Goal: Task Accomplishment & Management: Manage account settings

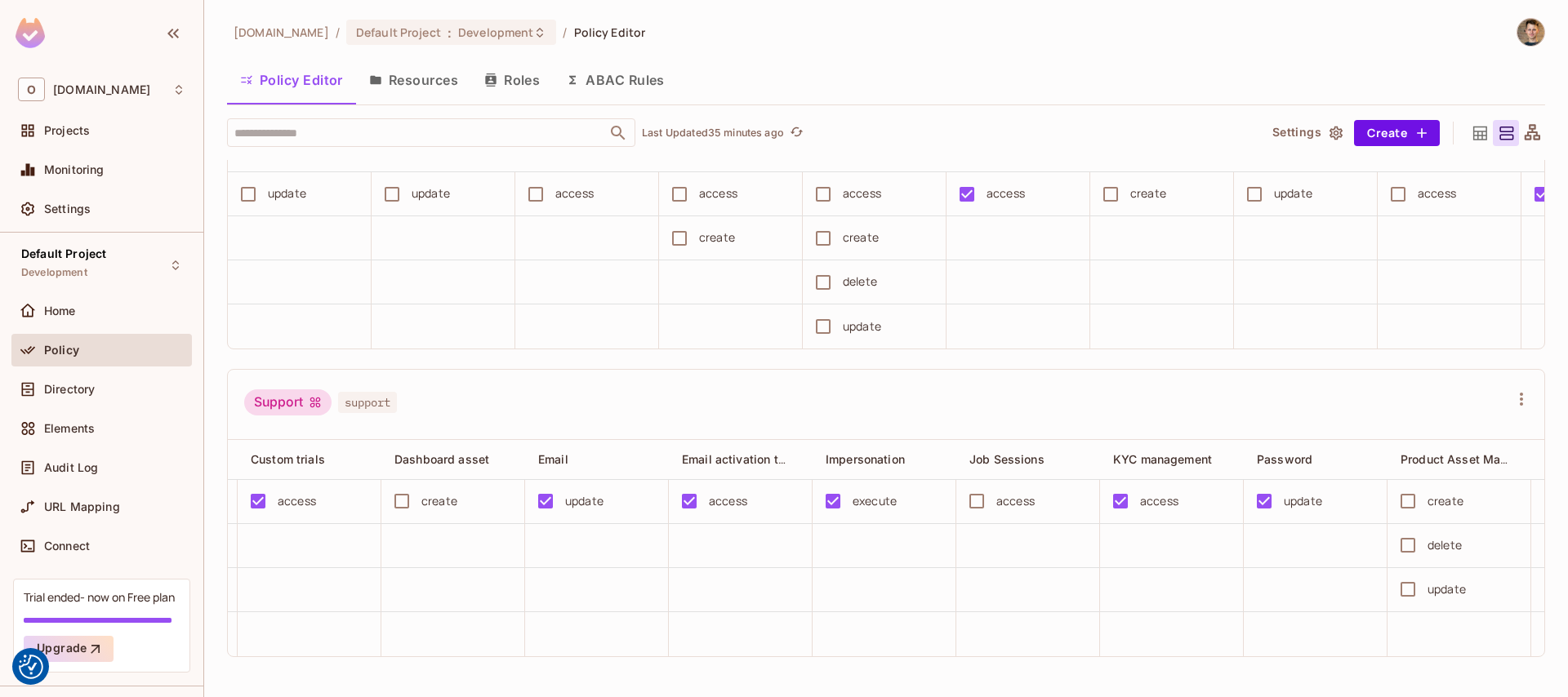
scroll to position [3, 0]
click at [88, 376] on div "Directory" at bounding box center [102, 386] width 167 height 19
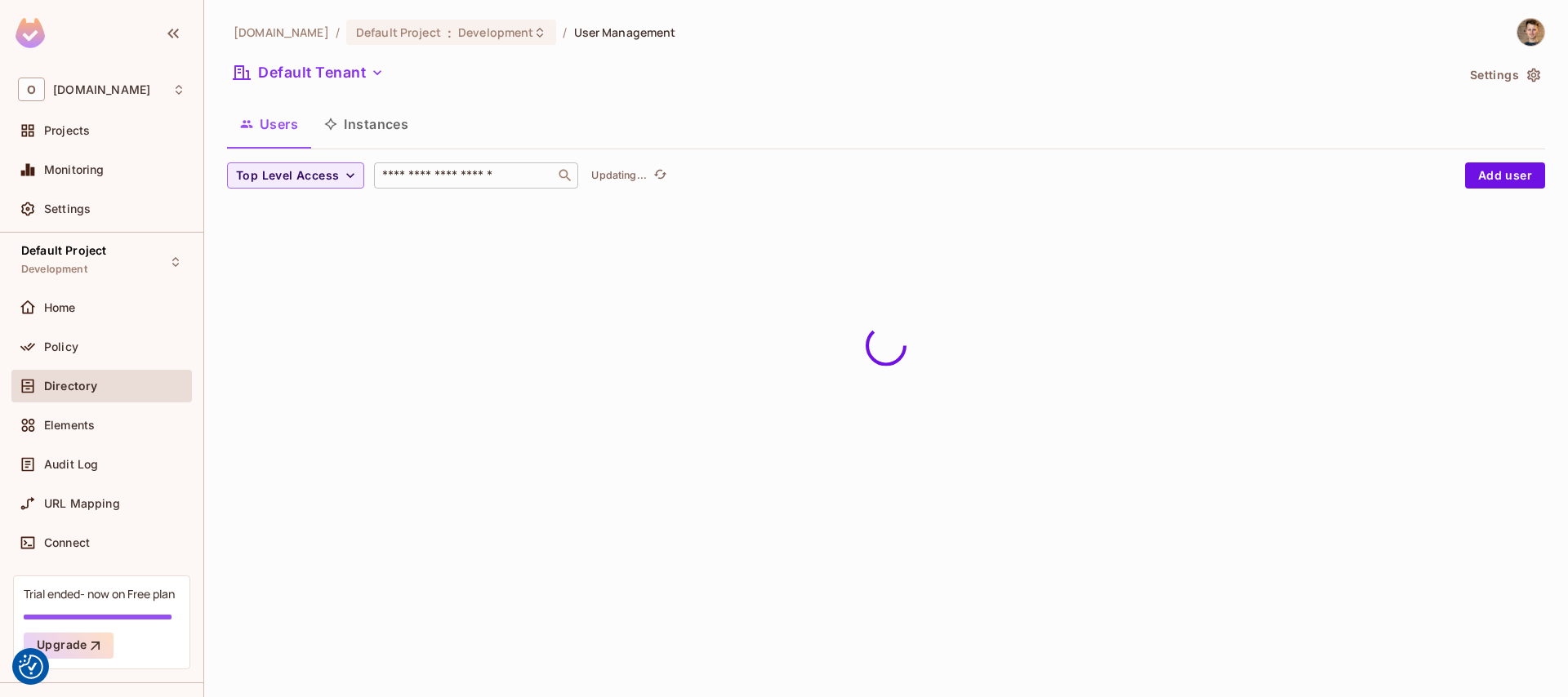
click at [435, 175] on input "text" at bounding box center [465, 175] width 172 height 17
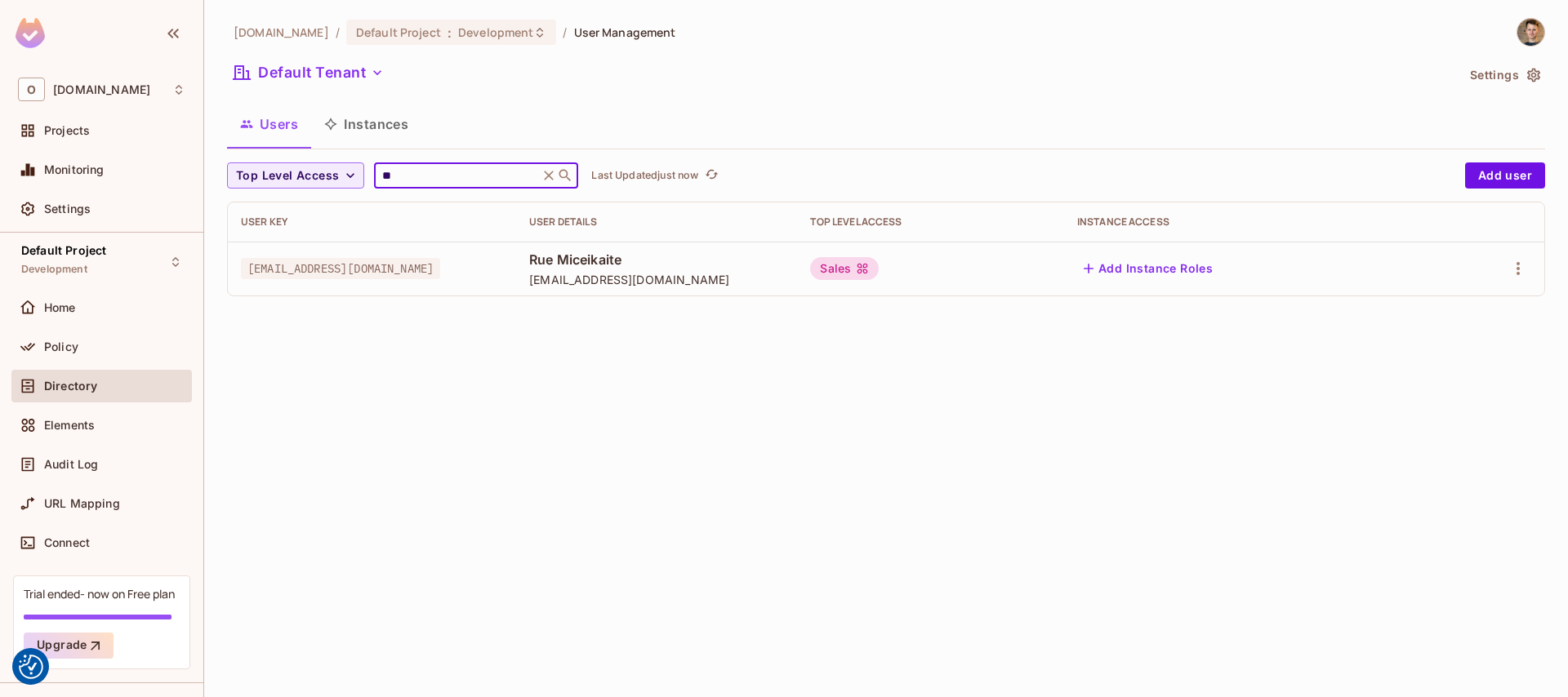
type input "*"
type input "*****"
click at [901, 273] on div "support" at bounding box center [860, 268] width 80 height 23
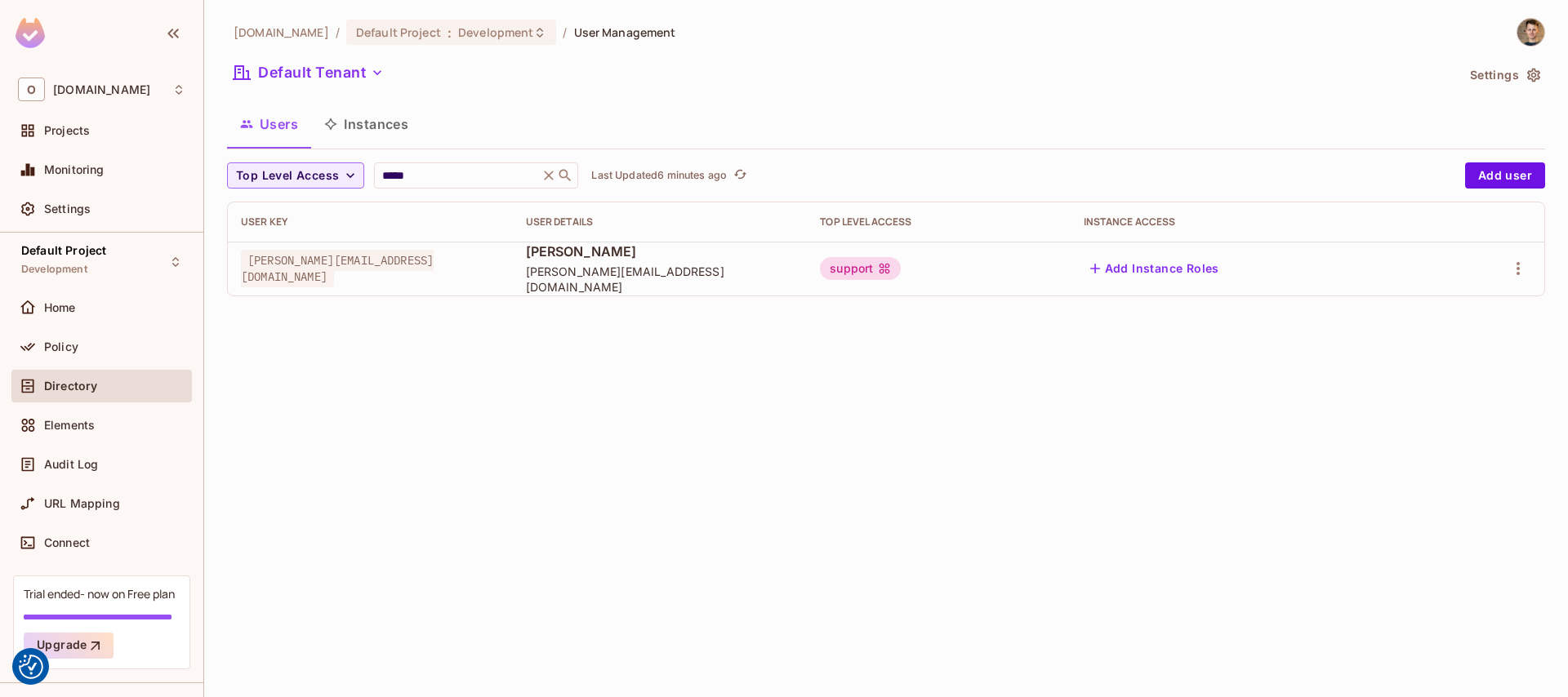
click at [891, 264] on icon at bounding box center [885, 269] width 10 height 10
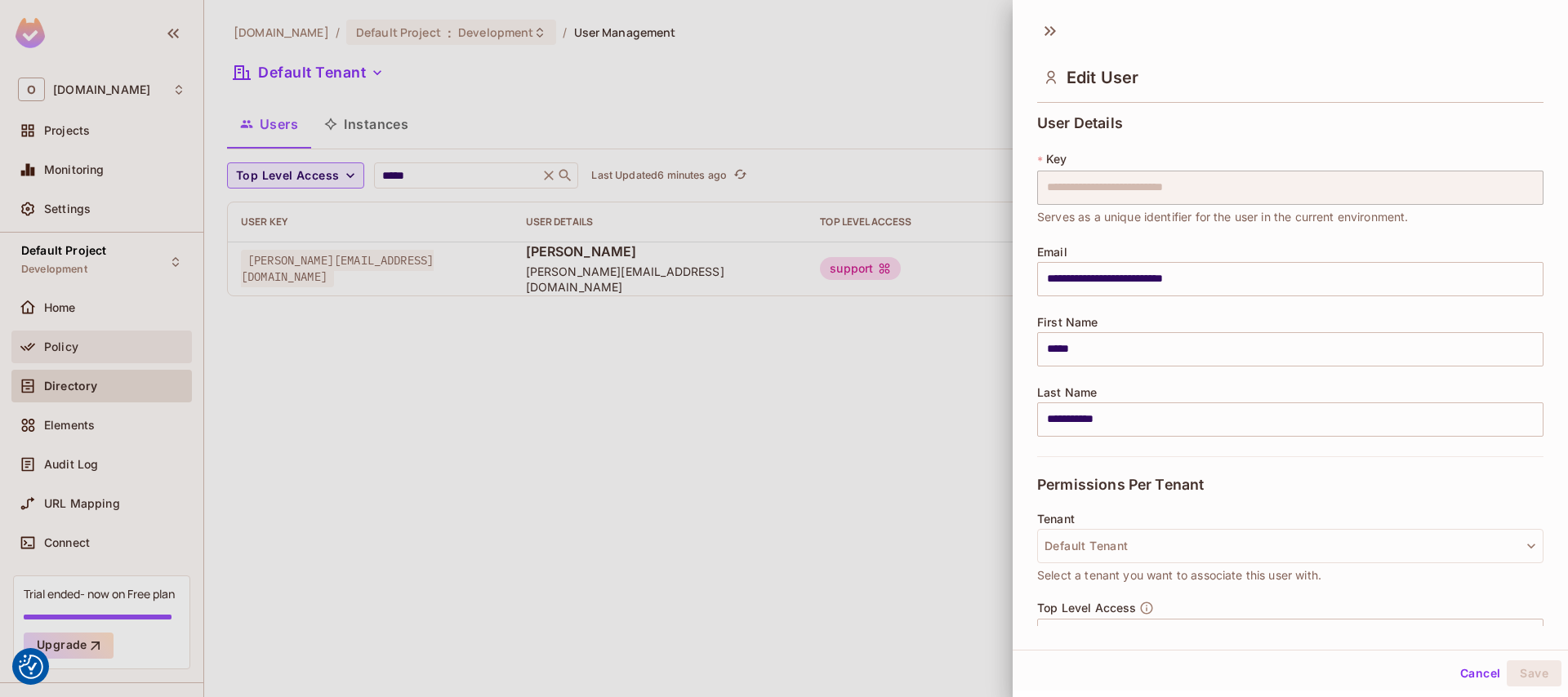
drag, startPoint x: 100, startPoint y: 371, endPoint x: 105, endPoint y: 362, distance: 10.3
click at [101, 370] on div at bounding box center [784, 348] width 1568 height 697
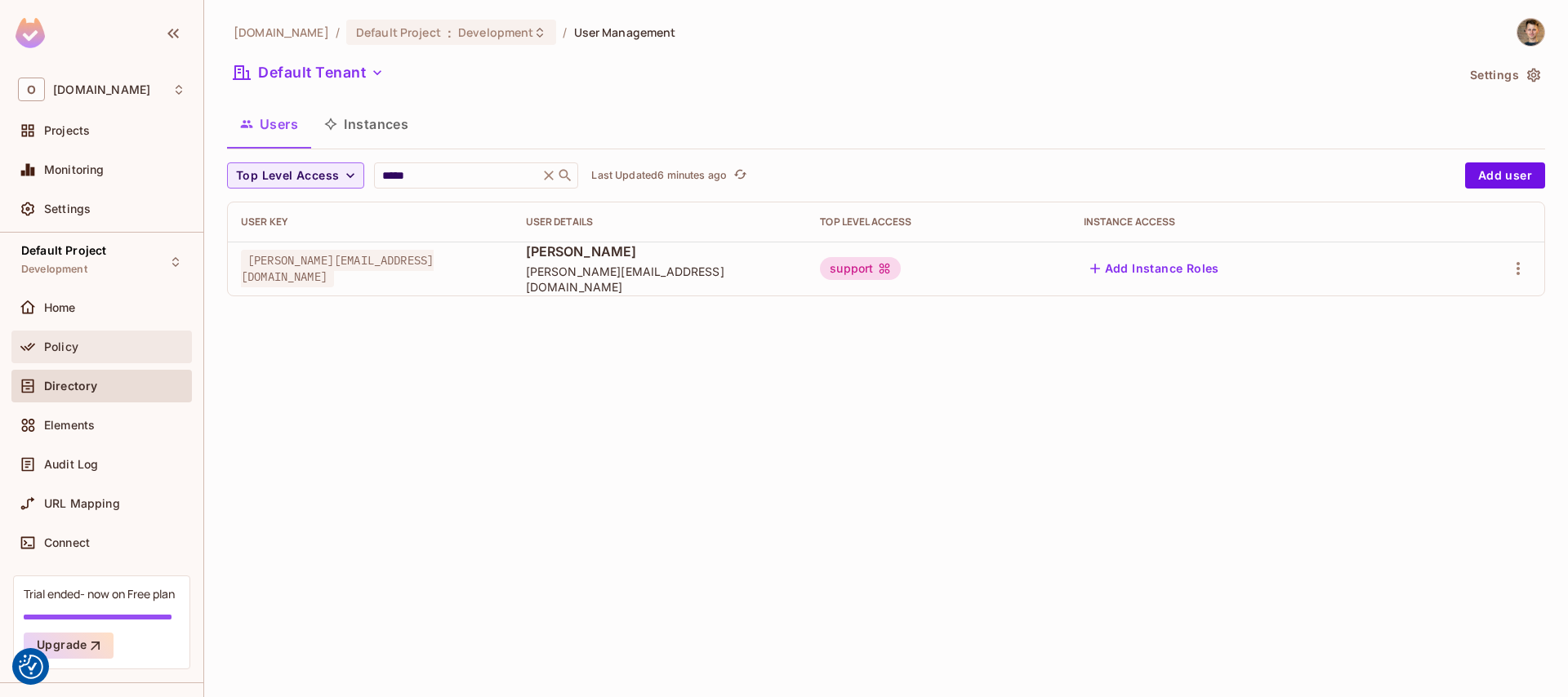
click at [113, 338] on div "Policy" at bounding box center [102, 347] width 167 height 19
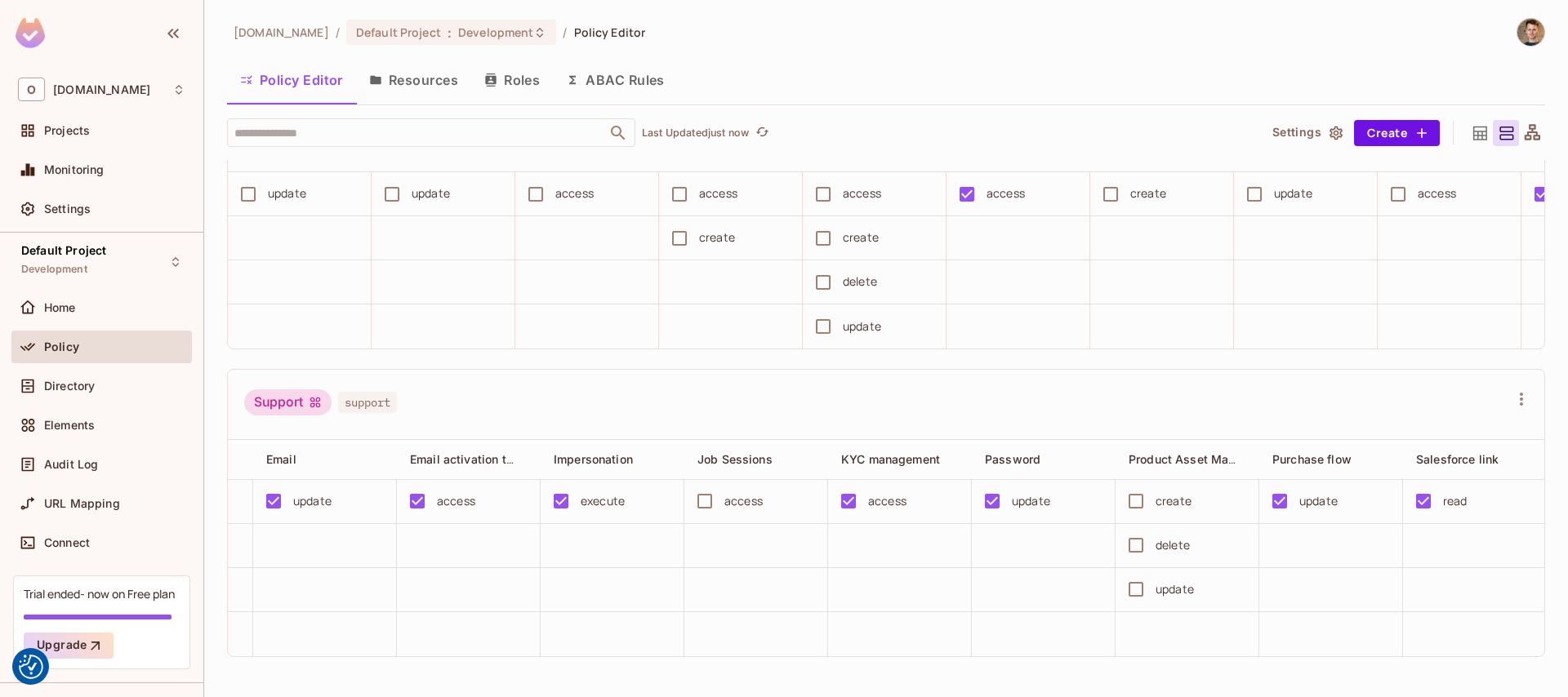
scroll to position [3126, 0]
click at [859, 532] on td at bounding box center [900, 546] width 144 height 44
click at [458, 36] on span "Development" at bounding box center [496, 32] width 75 height 16
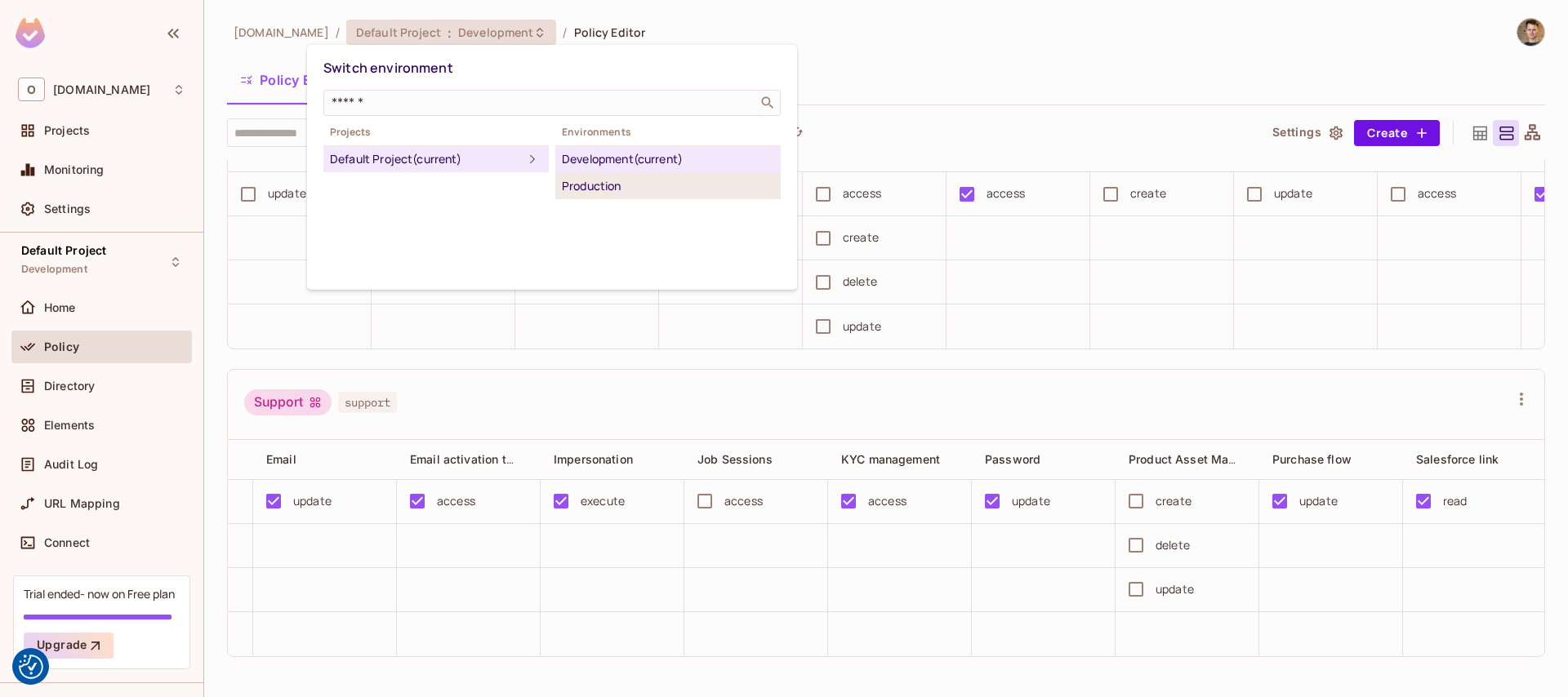
click at [593, 191] on div "Production" at bounding box center [668, 186] width 213 height 19
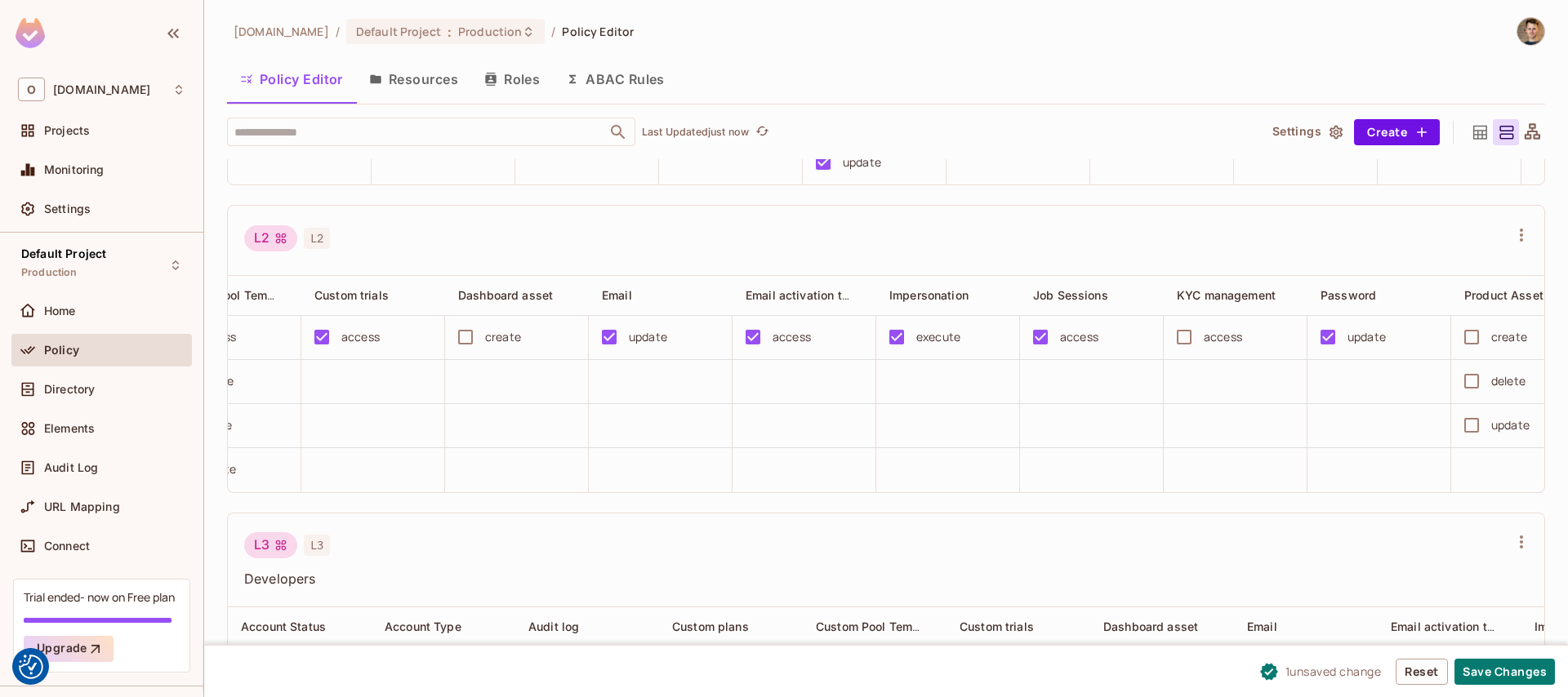
scroll to position [0, 715]
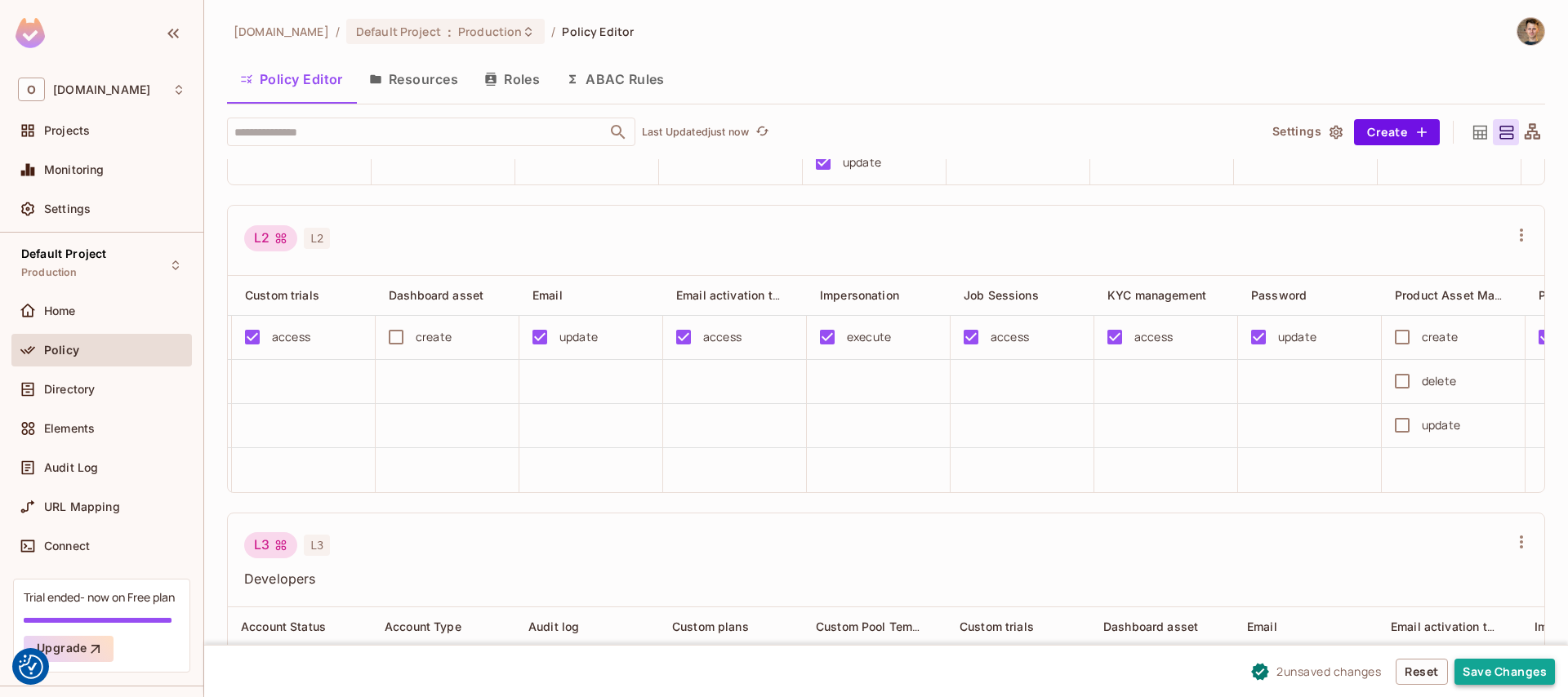
click at [1499, 670] on button "Save Changes" at bounding box center [1505, 672] width 101 height 26
